Goal: Task Accomplishment & Management: Manage account settings

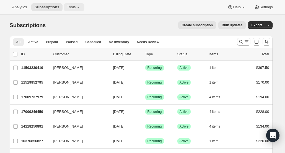
click at [72, 7] on span "Tools" at bounding box center [71, 7] width 9 height 4
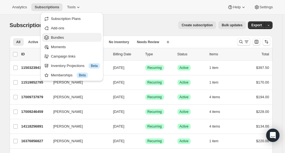
click at [58, 38] on span "Bundles" at bounding box center [57, 37] width 13 height 4
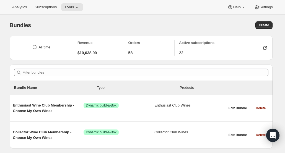
scroll to position [16, 0]
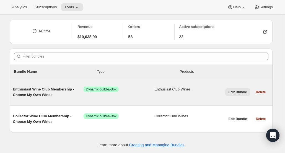
click at [234, 92] on span "Edit Bundle" at bounding box center [238, 92] width 19 height 4
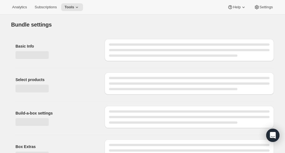
type input "Enthusiast Wine Club Membership - Choose My Own Wines"
radio input "true"
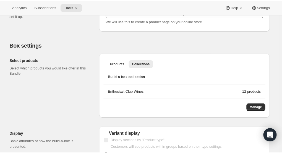
scroll to position [142, 0]
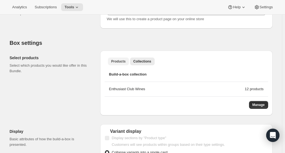
click at [121, 59] on span "Products" at bounding box center [118, 61] width 14 height 4
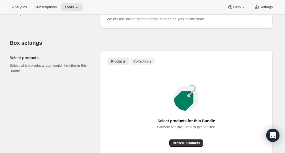
click at [141, 62] on span "Collections" at bounding box center [142, 61] width 18 height 4
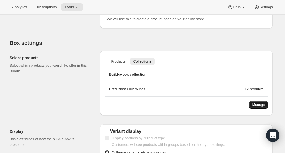
click at [263, 104] on span "Manage" at bounding box center [258, 105] width 12 height 4
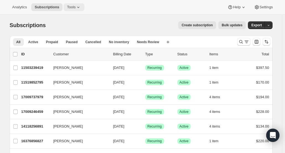
click at [69, 8] on span "Tools" at bounding box center [71, 7] width 9 height 4
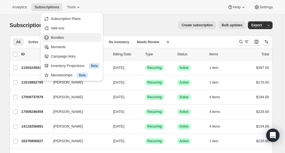
click at [56, 38] on span "Bundles" at bounding box center [57, 37] width 13 height 4
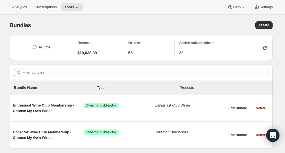
scroll to position [16, 0]
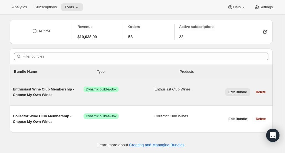
click at [240, 92] on span "Edit Bundle" at bounding box center [238, 92] width 19 height 4
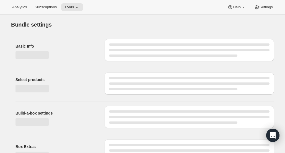
type input "Enthusiast Wine Club Membership - Choose My Own Wines"
radio input "true"
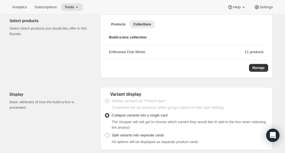
scroll to position [168, 0]
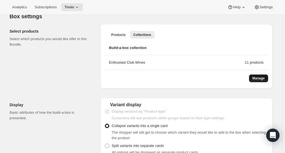
click at [259, 77] on span "Manage" at bounding box center [258, 78] width 12 height 4
click at [72, 6] on span "Tools" at bounding box center [69, 7] width 10 height 4
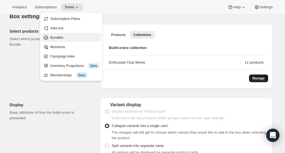
click at [60, 38] on span "Bundles" at bounding box center [56, 37] width 13 height 4
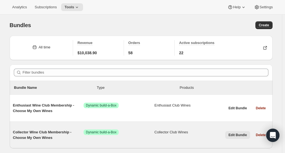
click at [236, 136] on span "Edit Bundle" at bounding box center [238, 135] width 19 height 4
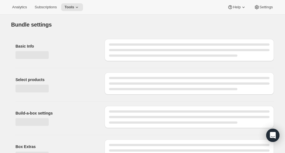
type input "Collector Wine Club Membership - Choose My Own Wines"
radio input "true"
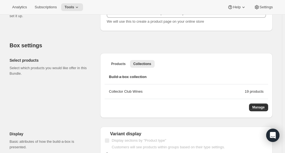
scroll to position [139, 0]
click at [261, 108] on span "Manage" at bounding box center [258, 107] width 12 height 4
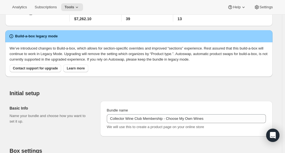
scroll to position [0, 0]
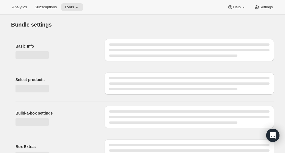
type input "Collector Wine Club Membership - Choose My Own Wines"
radio input "true"
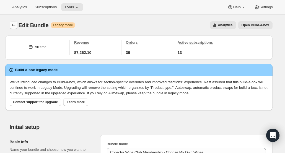
click at [15, 25] on icon "Bundles" at bounding box center [14, 25] width 6 height 6
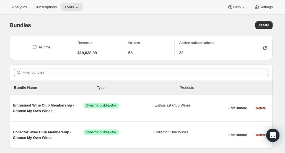
scroll to position [16, 0]
